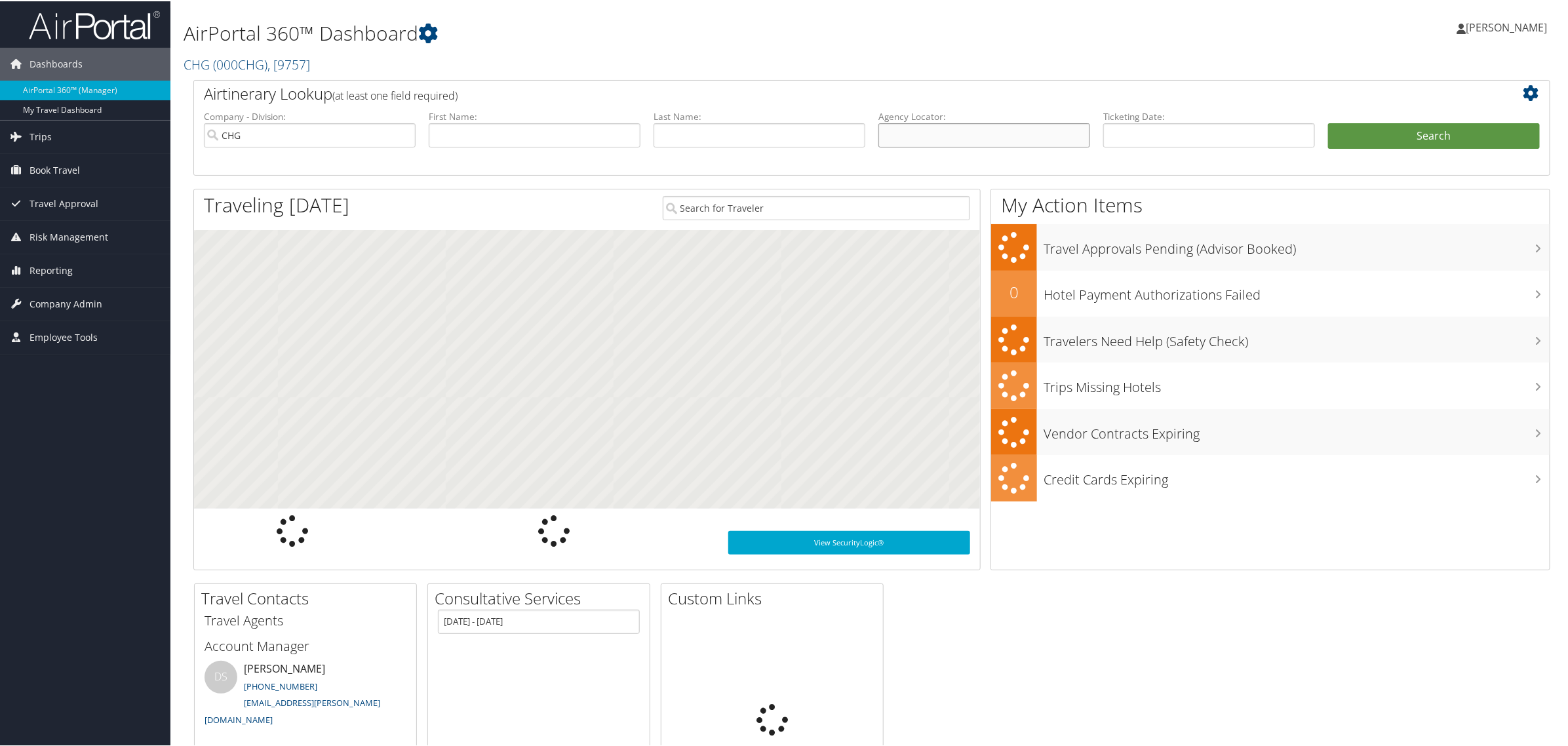
click at [912, 132] on input "text" at bounding box center [985, 134] width 212 height 24
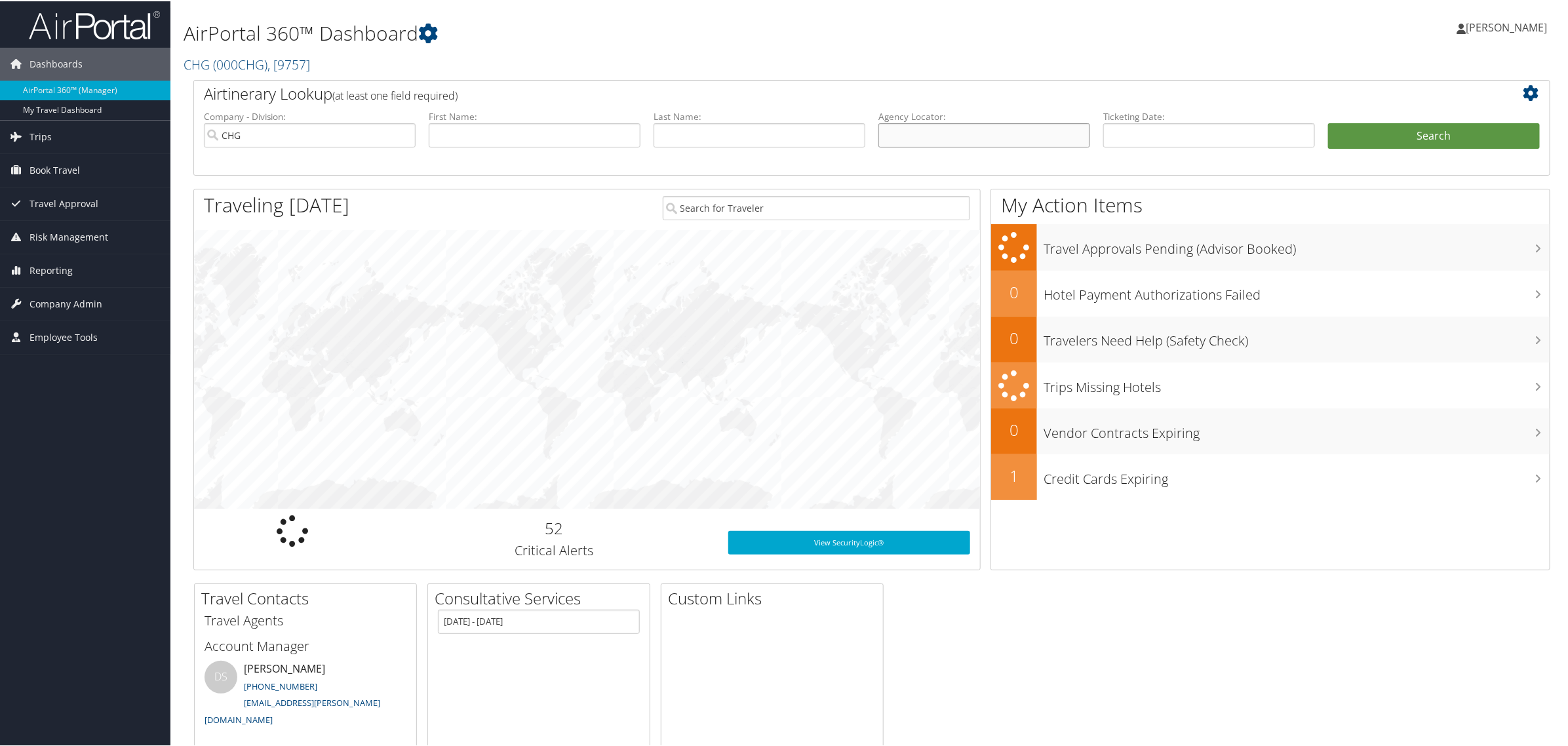
paste input "727262"
type input "727262"
click at [915, 135] on input "727262" at bounding box center [985, 134] width 212 height 24
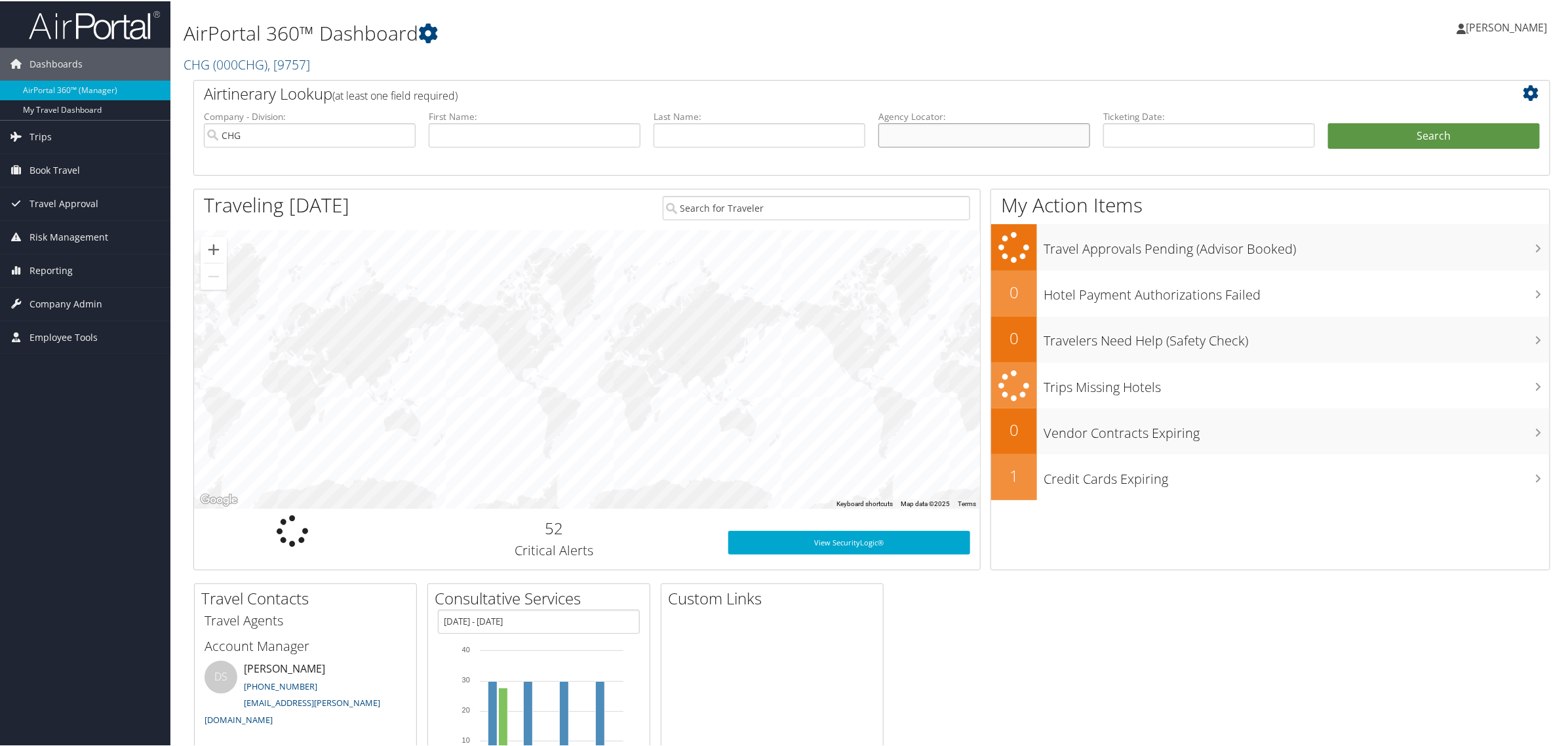
click at [933, 138] on input "text" at bounding box center [985, 134] width 212 height 24
paste input "CZJHMA"
click at [905, 135] on input "CZJHMA" at bounding box center [985, 134] width 212 height 24
type input "CZJHMA"
click at [1328, 122] on button "Search" at bounding box center [1434, 135] width 212 height 26
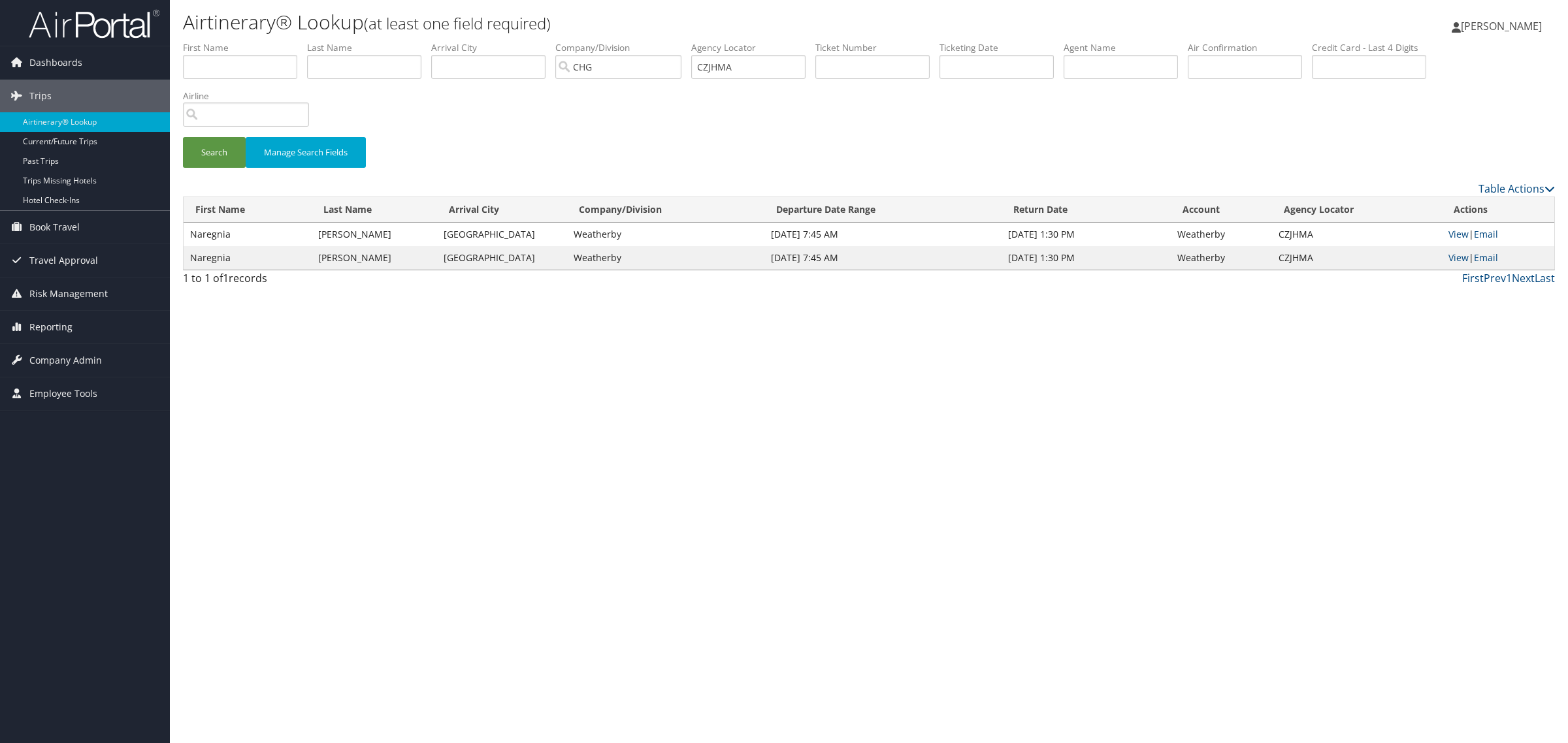
click at [284, 235] on td "Naregnia" at bounding box center [248, 234] width 128 height 24
click at [1460, 233] on link "View" at bounding box center [1458, 234] width 20 height 12
click at [1458, 257] on link "View" at bounding box center [1458, 257] width 20 height 12
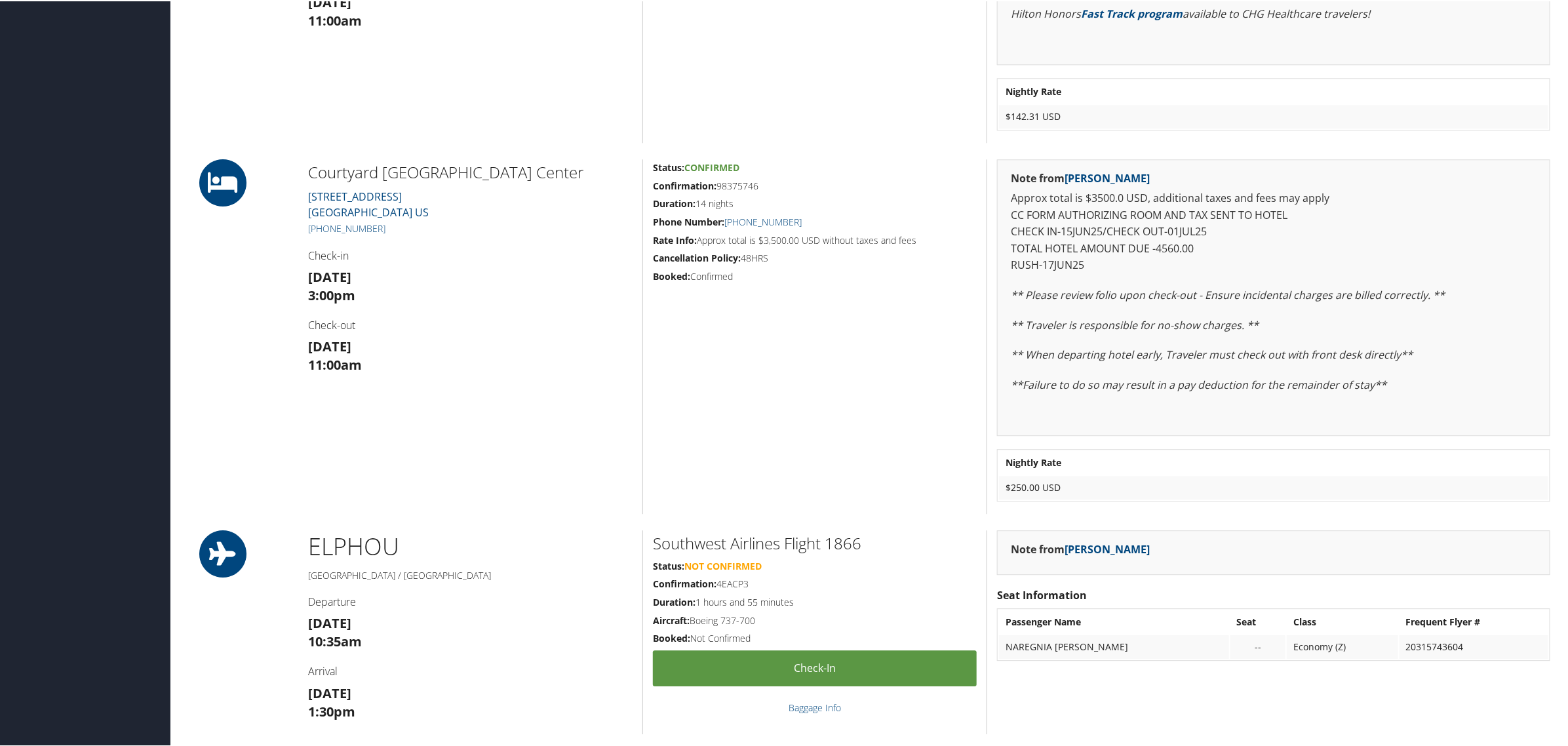
scroll to position [1884, 0]
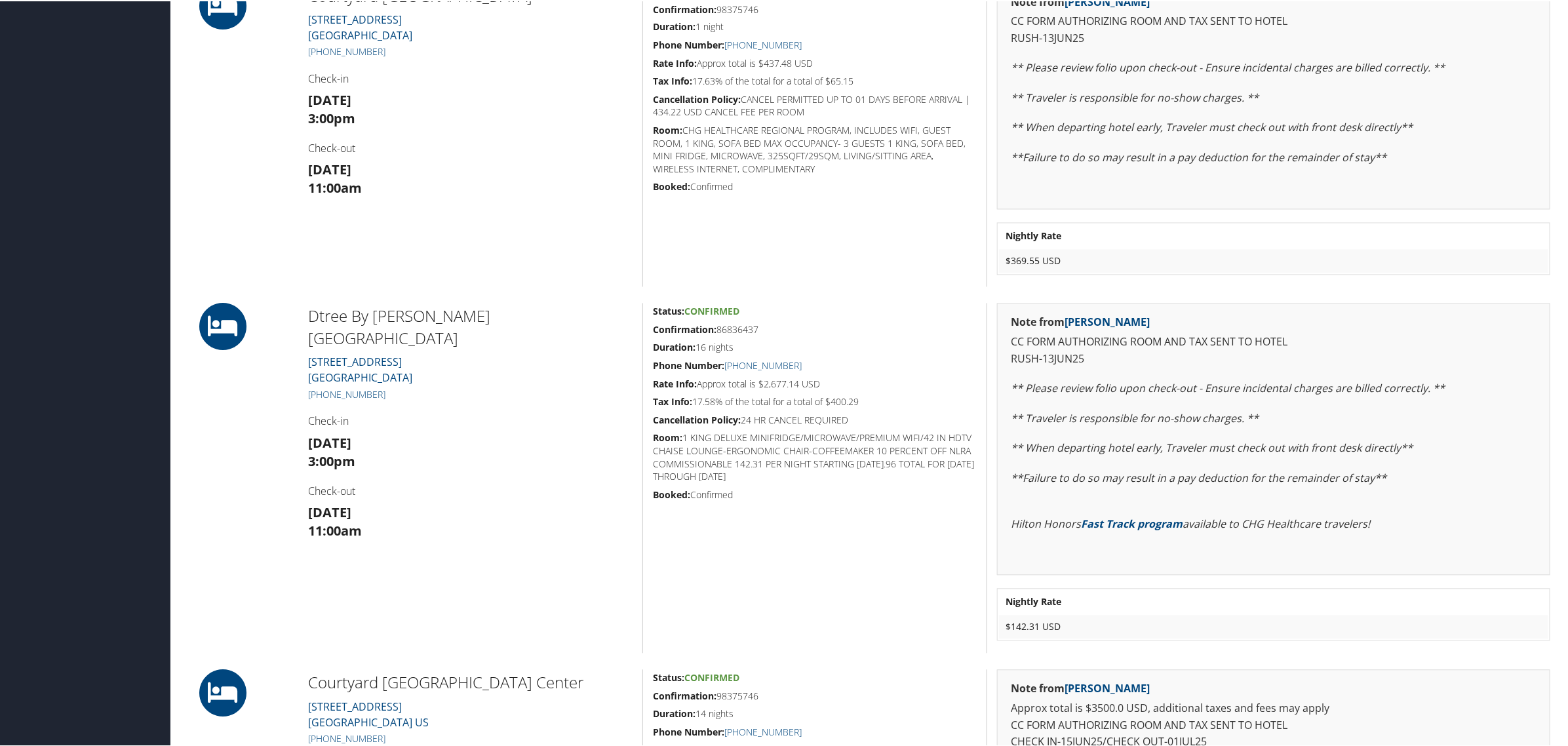
scroll to position [1393, 0]
